Goal: Check status: Check status

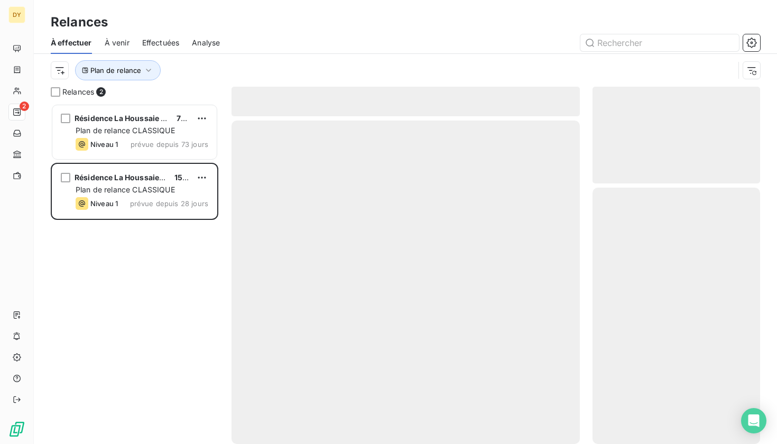
scroll to position [340, 168]
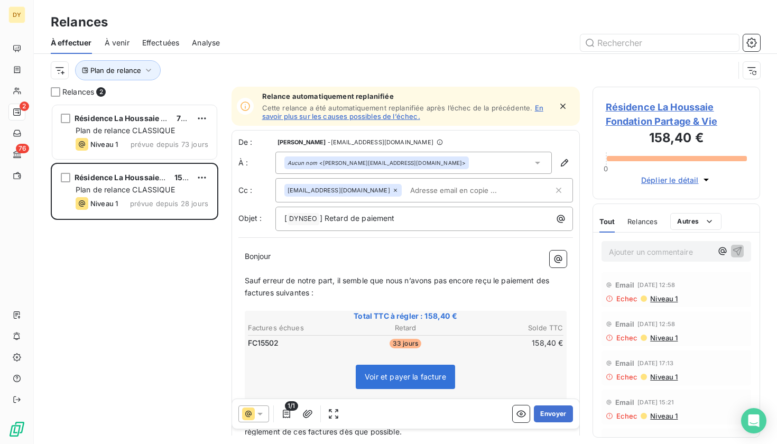
click at [509, 306] on p "﻿" at bounding box center [406, 305] width 322 height 12
click at [448, 315] on span "Total TTC à régler : 158,40 €" at bounding box center [405, 316] width 319 height 11
click at [438, 295] on p "Sauf erreur de notre part, il semble que nous n’avons pas encore reçu le paieme…" at bounding box center [406, 287] width 322 height 24
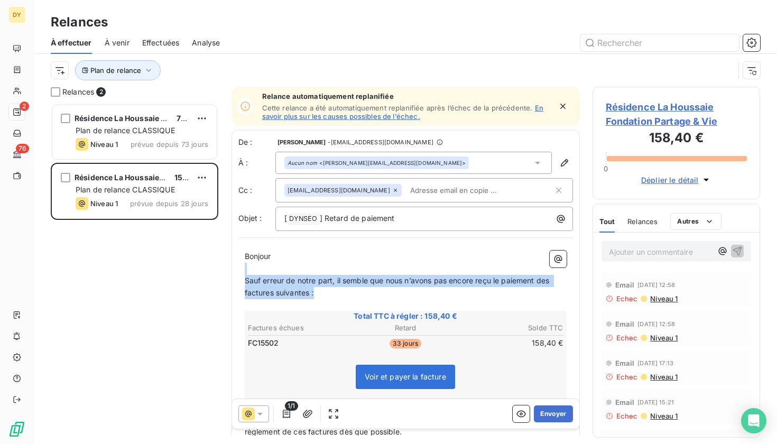
drag, startPoint x: 328, startPoint y: 294, endPoint x: 292, endPoint y: 255, distance: 53.1
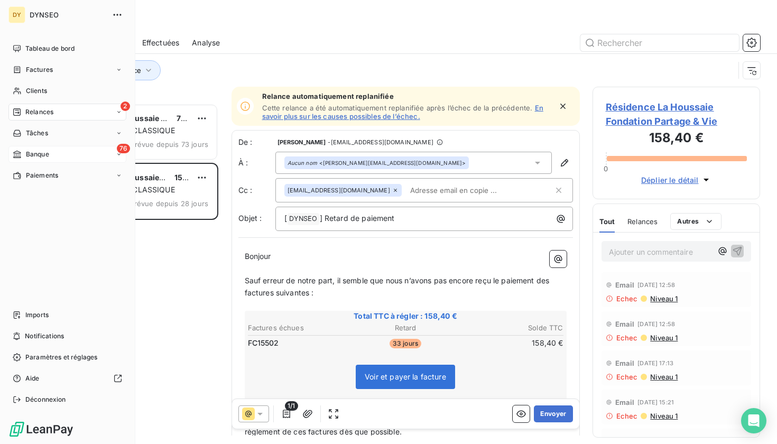
click at [29, 149] on div "76 Banque" at bounding box center [67, 154] width 118 height 17
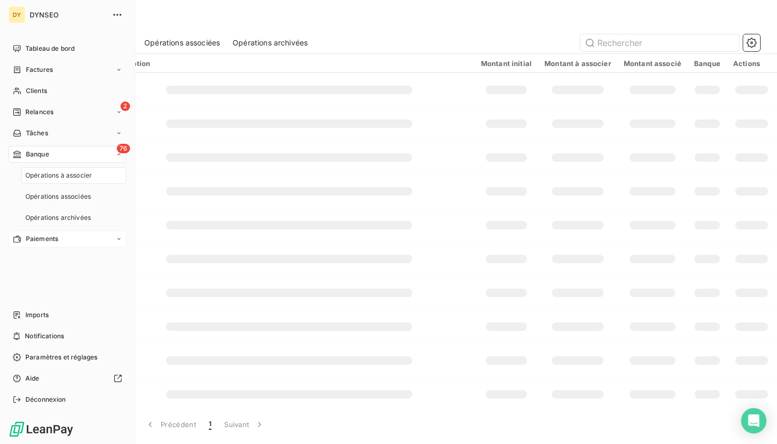
click at [49, 243] on span "Paiements" at bounding box center [42, 239] width 32 height 10
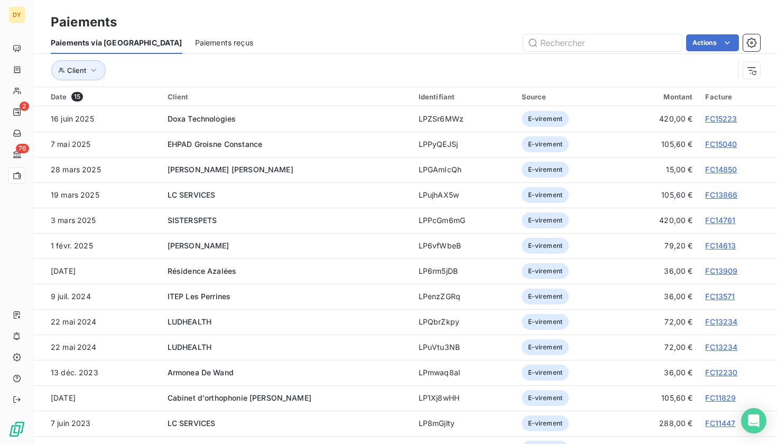
click at [202, 38] on span "Paiements reçus" at bounding box center [224, 43] width 58 height 11
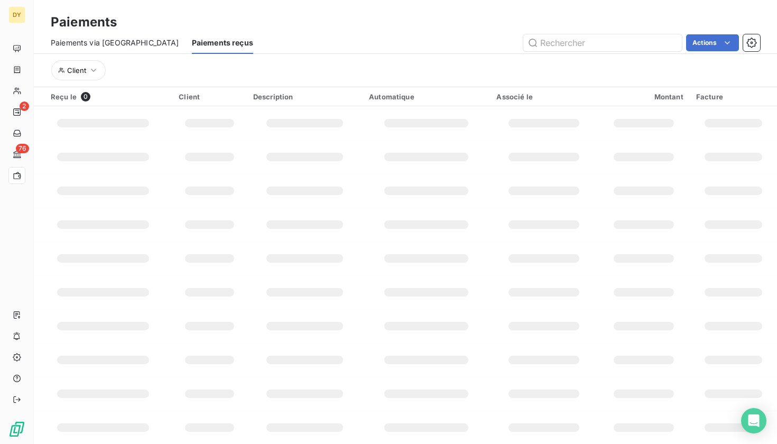
click at [88, 48] on span "Paiements via [GEOGRAPHIC_DATA]" at bounding box center [115, 43] width 128 height 11
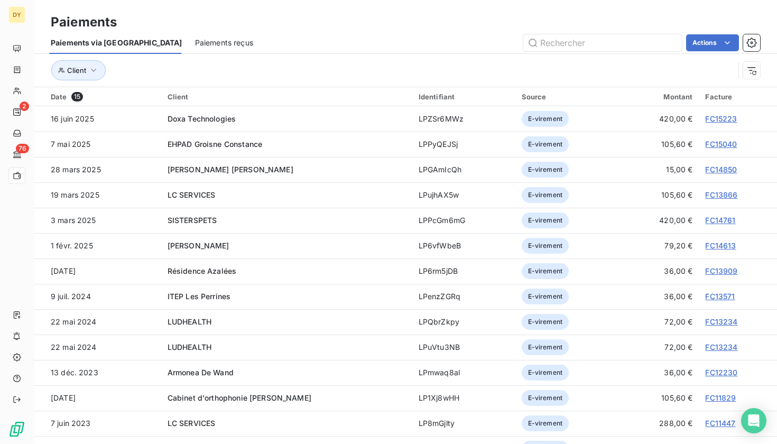
click at [195, 51] on div "Paiements reçus" at bounding box center [224, 43] width 58 height 22
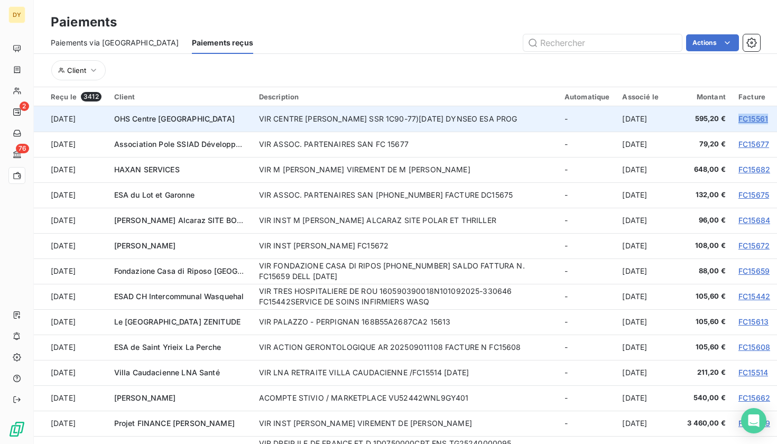
drag, startPoint x: 729, startPoint y: 117, endPoint x: 764, endPoint y: 117, distance: 34.3
click at [764, 117] on td "FC15561" at bounding box center [754, 118] width 45 height 25
copy link "FC15561"
